Goal: Information Seeking & Learning: Learn about a topic

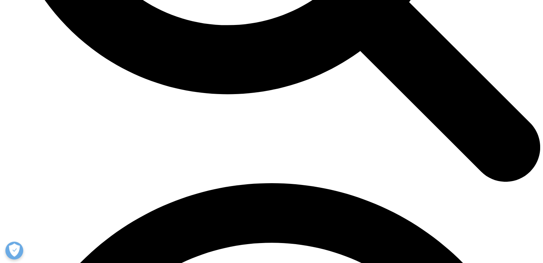
scroll to position [858, 0]
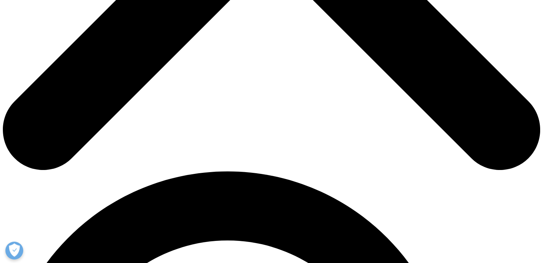
scroll to position [392, 0]
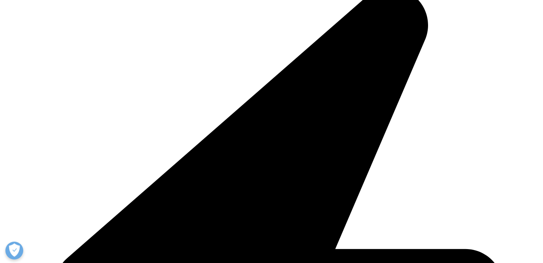
copy strong "MIDAS"
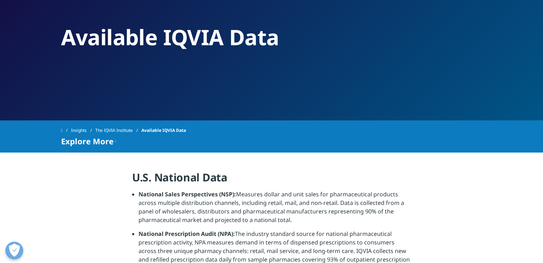
scroll to position [0, 0]
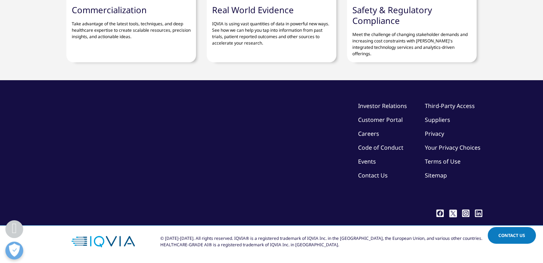
scroll to position [2391, 0]
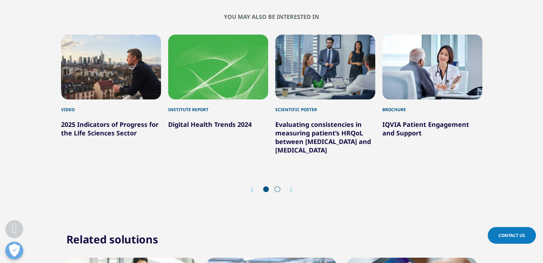
scroll to position [2646, 0]
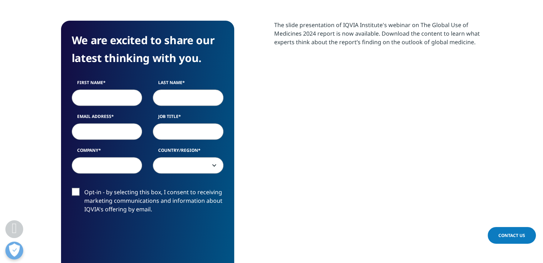
scroll to position [434, 0]
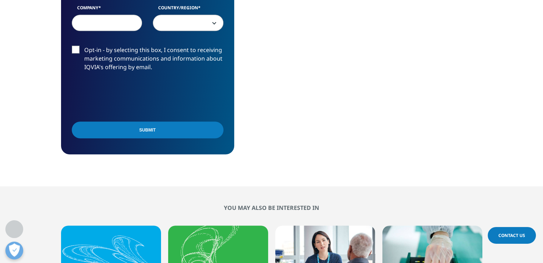
click at [122, 127] on input "Submit" at bounding box center [148, 130] width 152 height 17
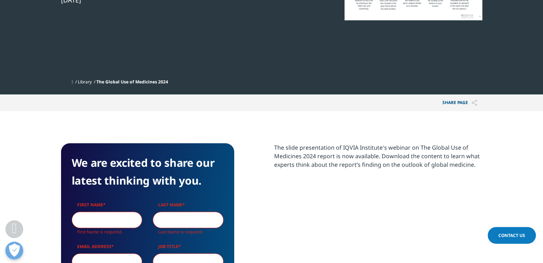
scroll to position [0, 0]
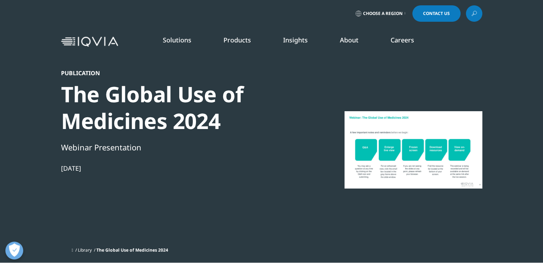
click at [409, 152] on div at bounding box center [413, 150] width 138 height 161
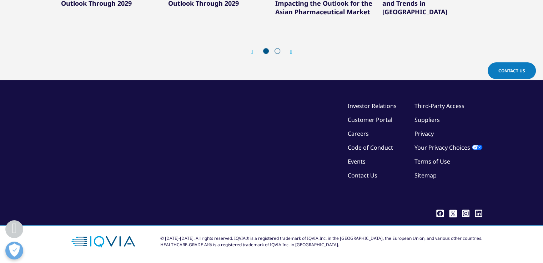
scroll to position [608, 0]
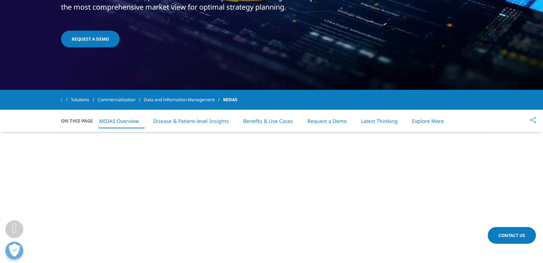
scroll to position [233, 0]
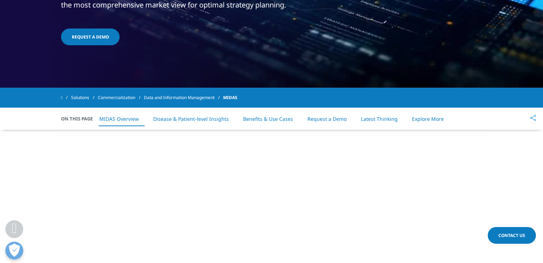
click at [198, 121] on link "Disease & Patient-level Insights" at bounding box center [191, 119] width 76 height 7
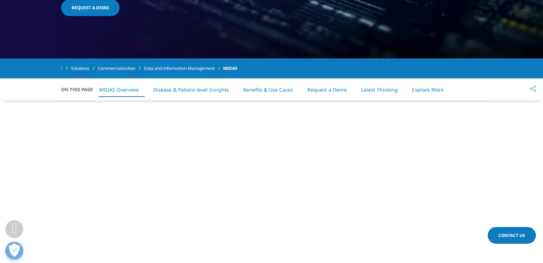
scroll to position [220, 0]
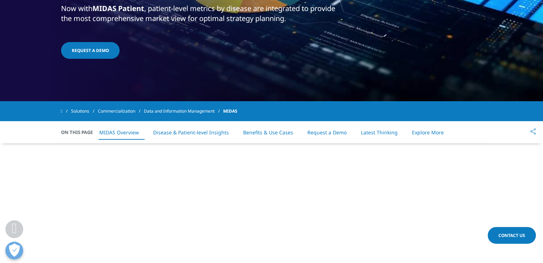
click at [420, 132] on link "Explore More" at bounding box center [428, 132] width 32 height 7
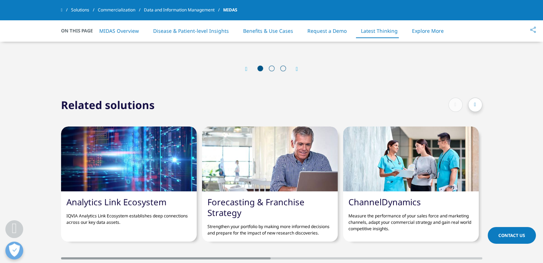
scroll to position [2790, 0]
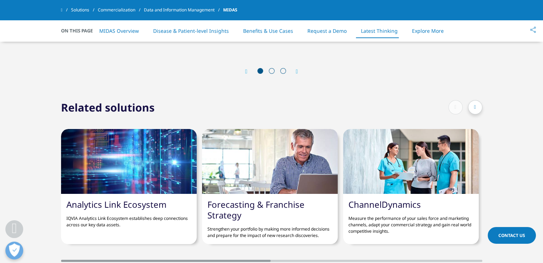
click at [477, 100] on div at bounding box center [475, 107] width 14 height 14
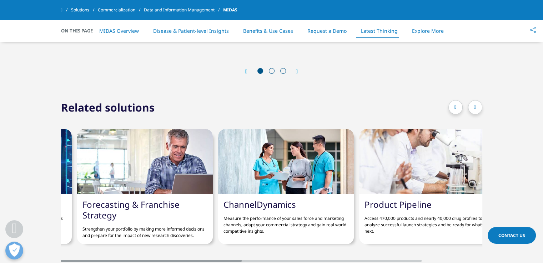
scroll to position [0, 136]
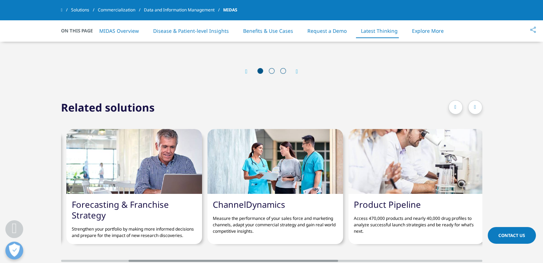
click at [477, 100] on div at bounding box center [475, 107] width 14 height 14
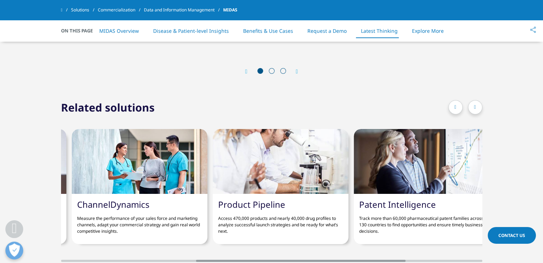
click at [477, 100] on div at bounding box center [475, 107] width 14 height 14
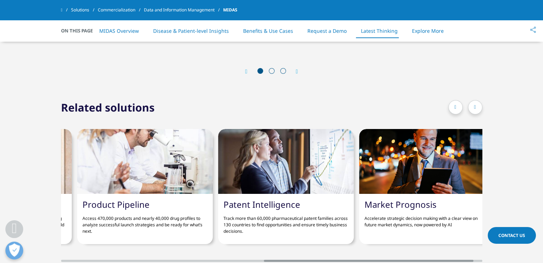
click at [477, 100] on div at bounding box center [475, 107] width 14 height 14
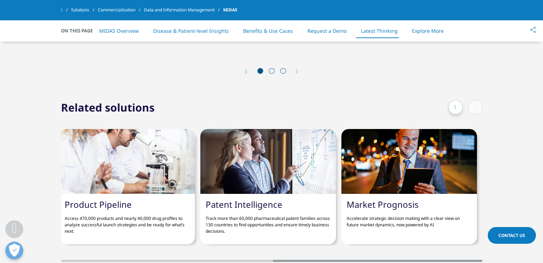
click at [454, 105] on icon at bounding box center [455, 107] width 2 height 5
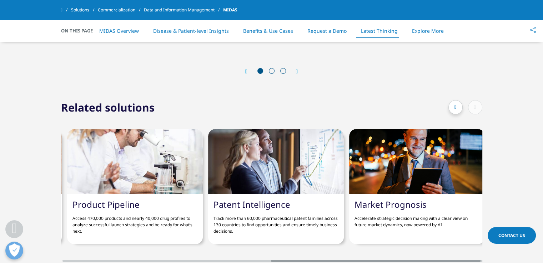
click at [454, 105] on icon at bounding box center [455, 107] width 2 height 5
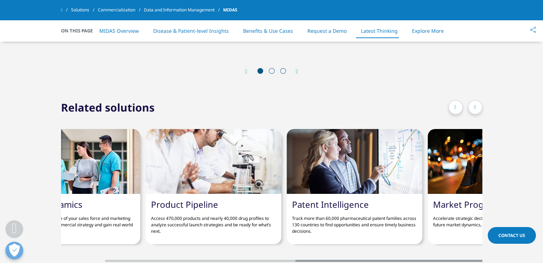
click at [454, 105] on icon at bounding box center [455, 107] width 2 height 5
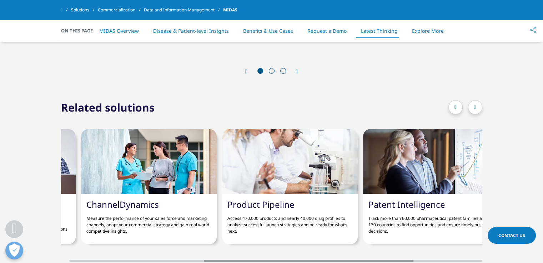
click at [454, 105] on icon at bounding box center [455, 107] width 2 height 5
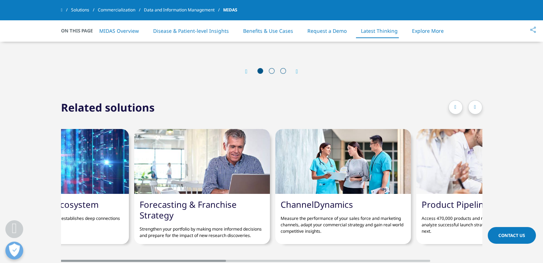
scroll to position [0, 0]
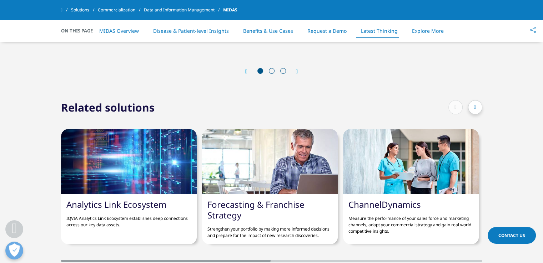
click at [223, 199] on link "Forecasting & Franchise Strategy" at bounding box center [255, 210] width 97 height 22
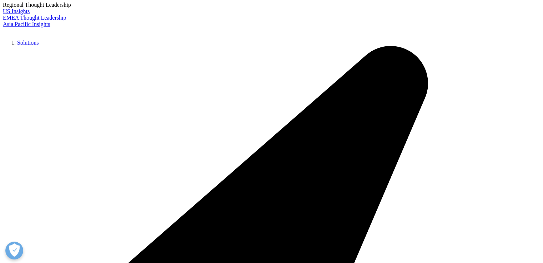
scroll to position [1741, 0]
